Goal: Task Accomplishment & Management: Use online tool/utility

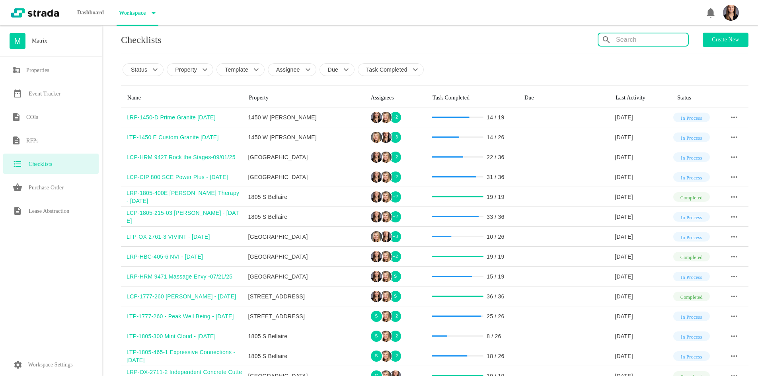
click at [621, 43] on input "text" at bounding box center [652, 39] width 72 height 13
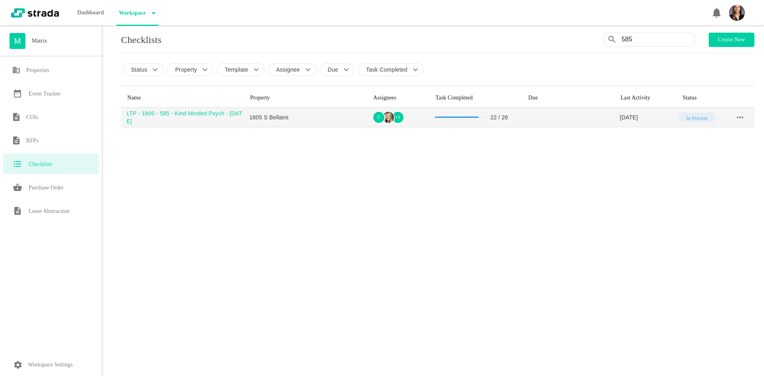
type input "585"
click at [154, 113] on div "LTP - 1805 - 585 - Kind-Minded Psych - [DATE]" at bounding box center [185, 117] width 117 height 16
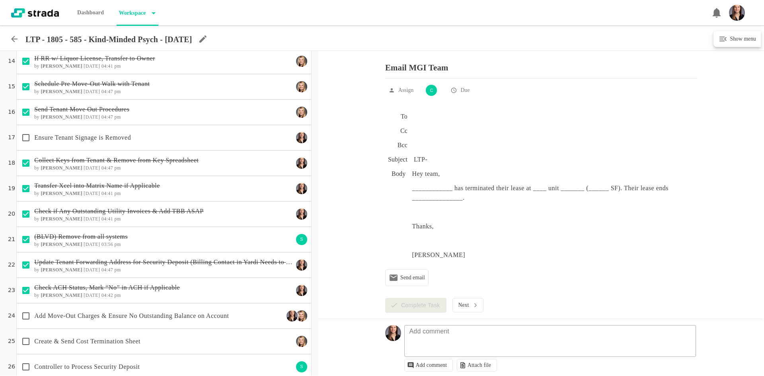
scroll to position [351, 0]
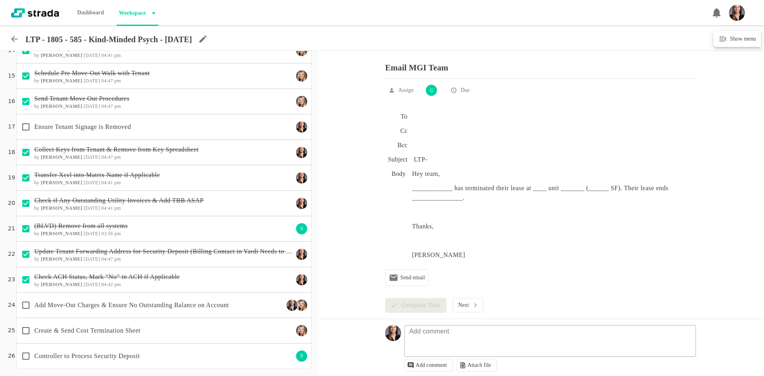
click at [221, 305] on p "Add Move-Out Charges & Ensure No Outstanding Balance on Account" at bounding box center [159, 306] width 250 height 10
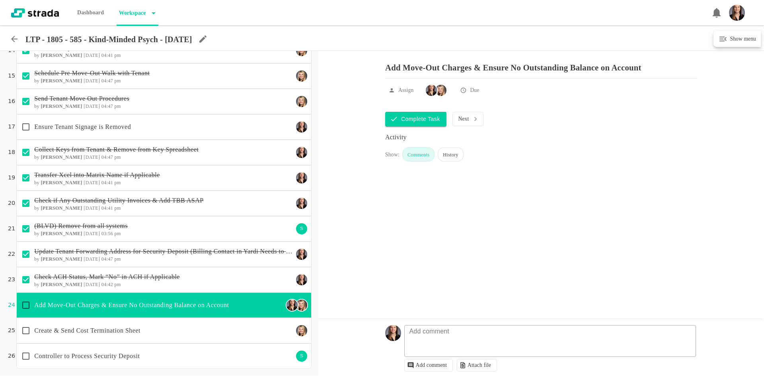
click at [24, 303] on input "checkbox" at bounding box center [26, 305] width 17 height 17
click at [438, 338] on textarea at bounding box center [551, 345] width 291 height 23
checkbox input "true"
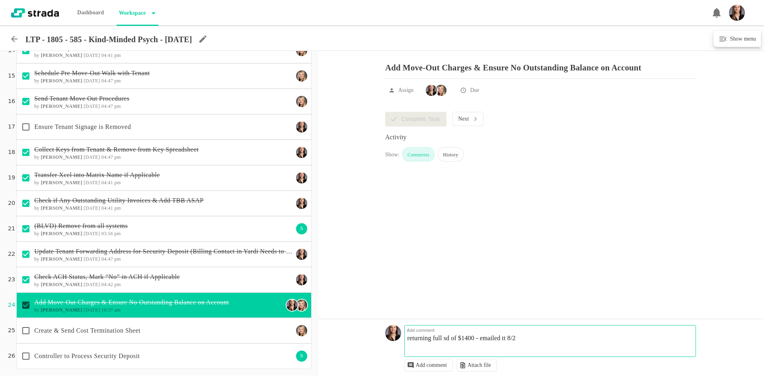
type textarea "returning full sd of $1400 - emailed tt 8/28"
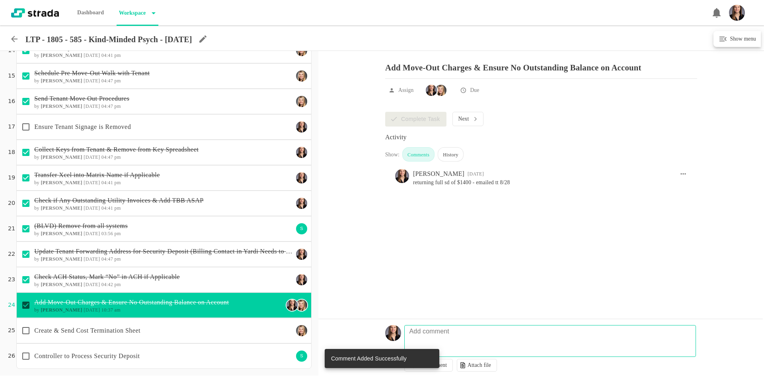
click at [148, 323] on div "Create & Send Cost Termination Sheet" at bounding box center [156, 330] width 276 height 17
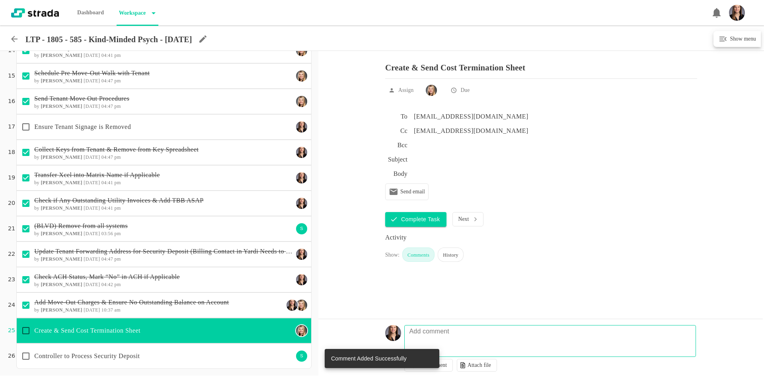
click at [27, 328] on input "checkbox" at bounding box center [26, 330] width 17 height 17
click at [162, 356] on p "Controller to Process Security Deposit" at bounding box center [163, 356] width 259 height 10
checkbox input "true"
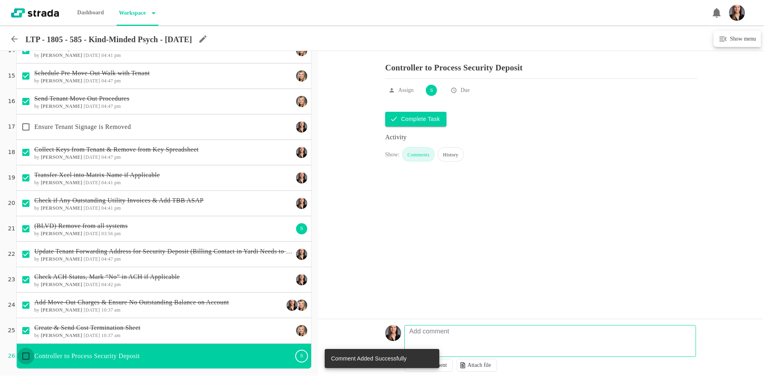
click at [26, 356] on input "checkbox" at bounding box center [26, 356] width 17 height 17
checkbox input "true"
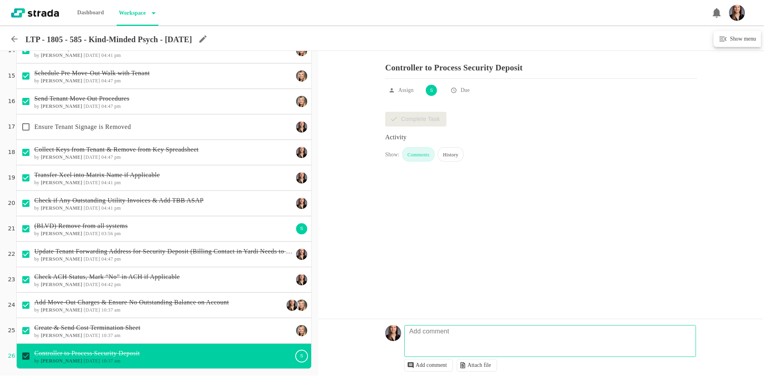
click at [14, 40] on icon at bounding box center [15, 39] width 10 height 10
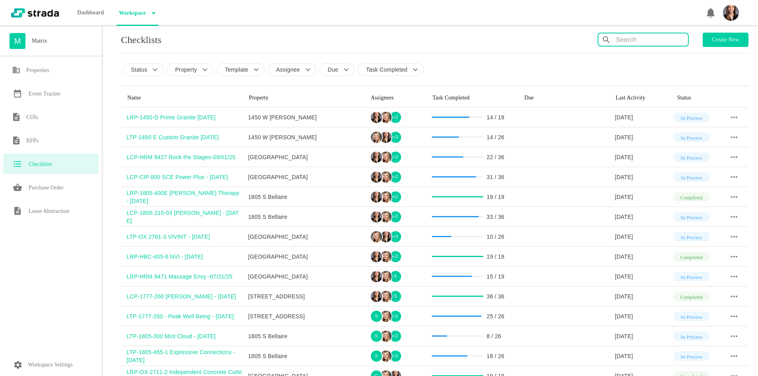
click at [648, 39] on input "text" at bounding box center [652, 39] width 72 height 13
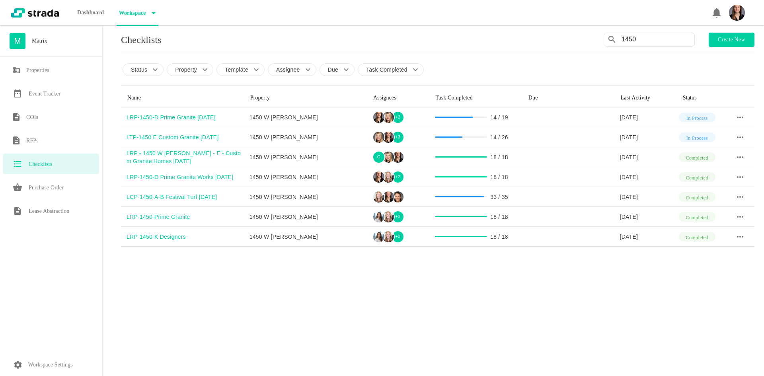
type input "1450"
